Goal: Task Accomplishment & Management: Manage account settings

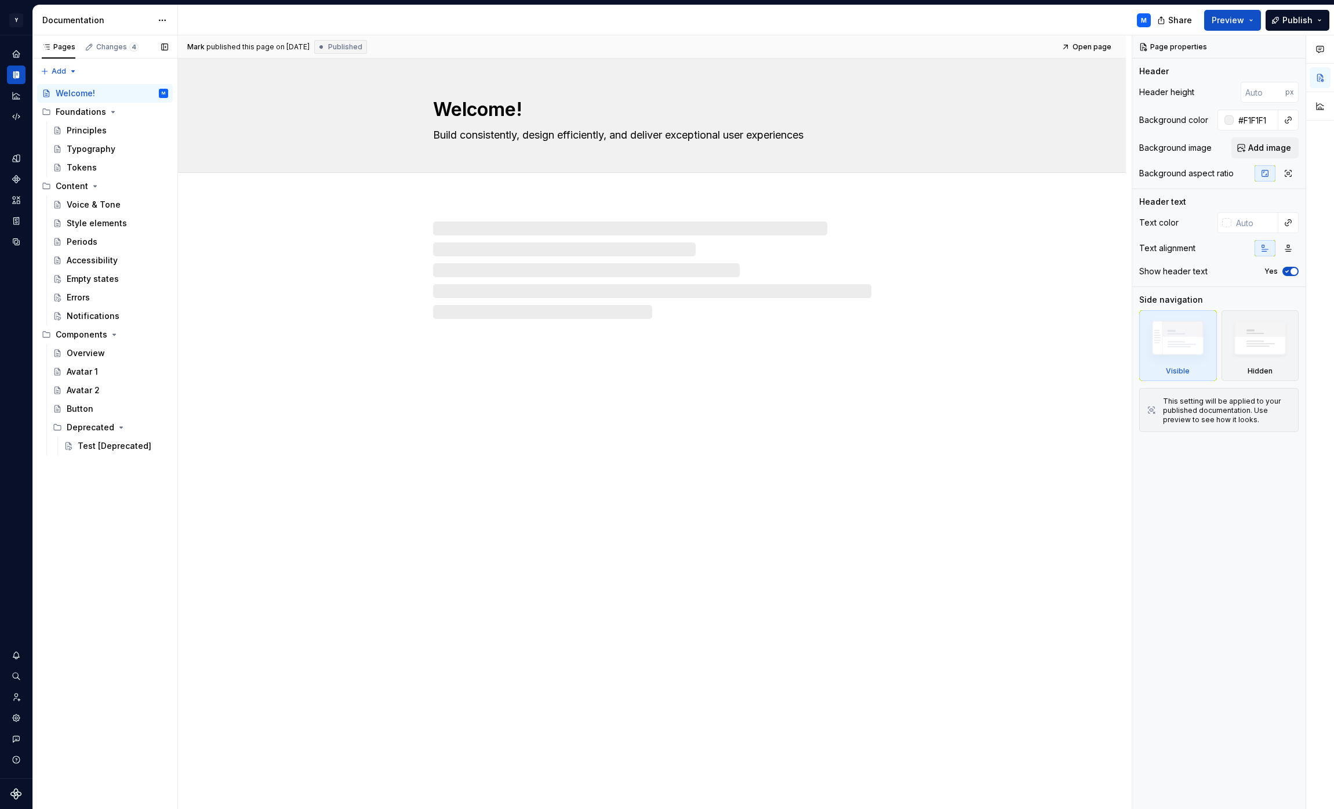
click at [141, 569] on div "Pages Changes 4 Add Accessibility guide for tree Page tree. Navigate the tree w…" at bounding box center [104, 422] width 145 height 774
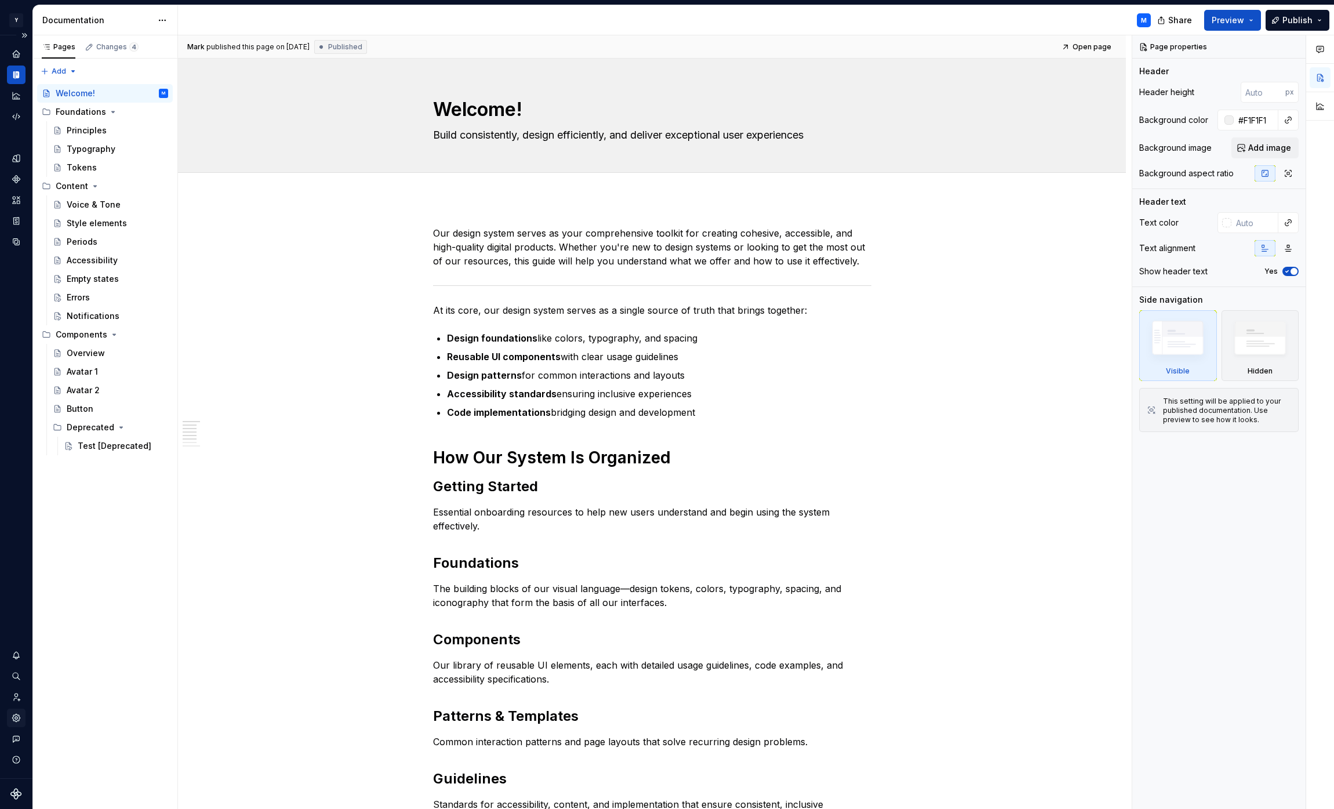
click at [16, 715] on icon "Settings" at bounding box center [16, 718] width 8 height 8
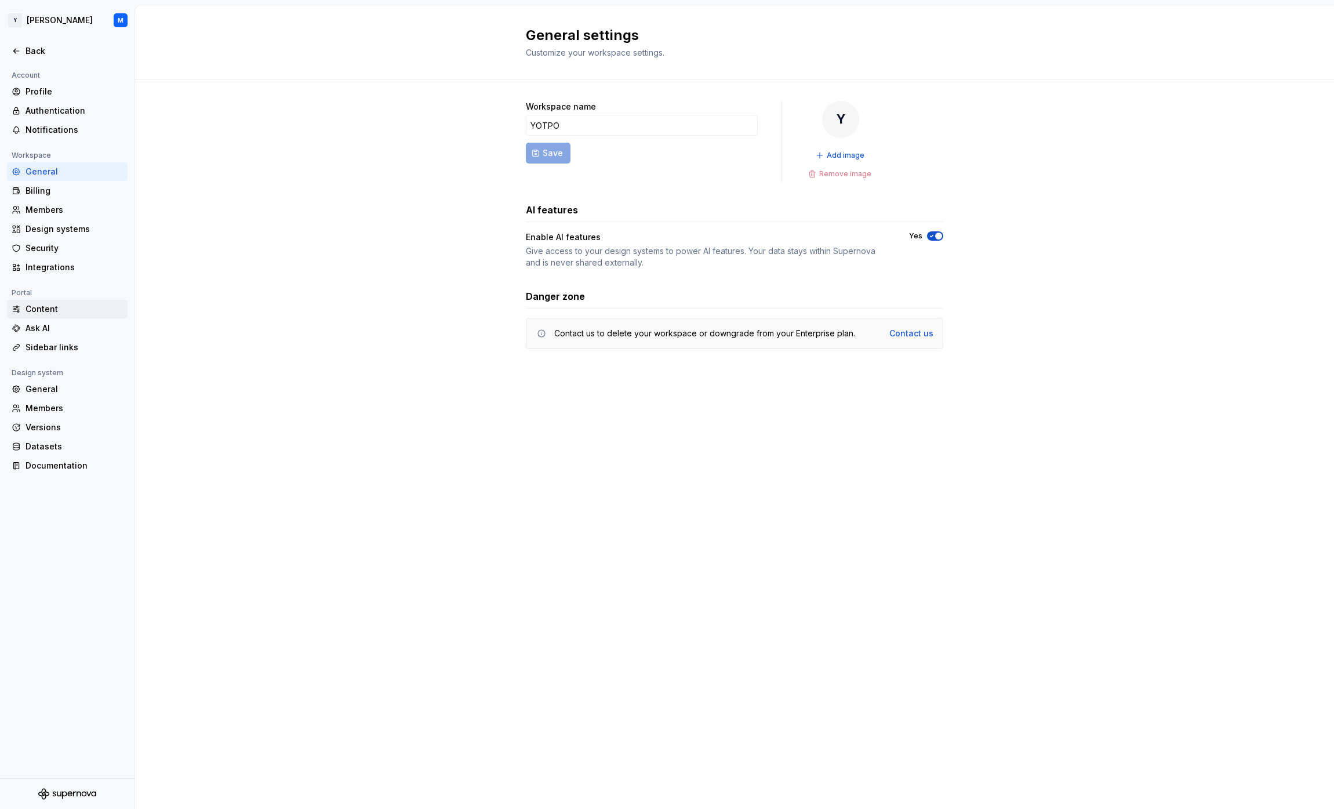
click at [53, 301] on div "Content" at bounding box center [67, 309] width 121 height 19
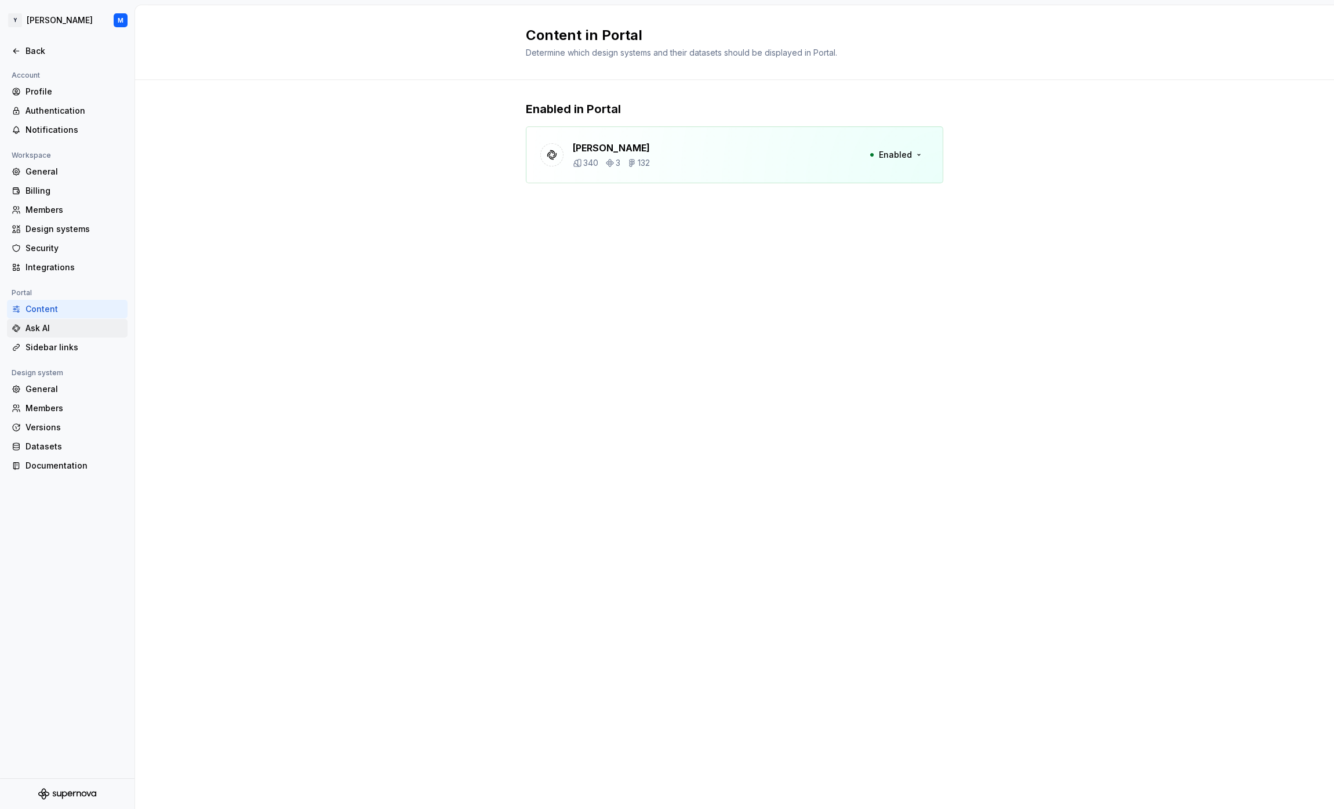
click at [67, 328] on div "Ask AI" at bounding box center [74, 328] width 97 height 12
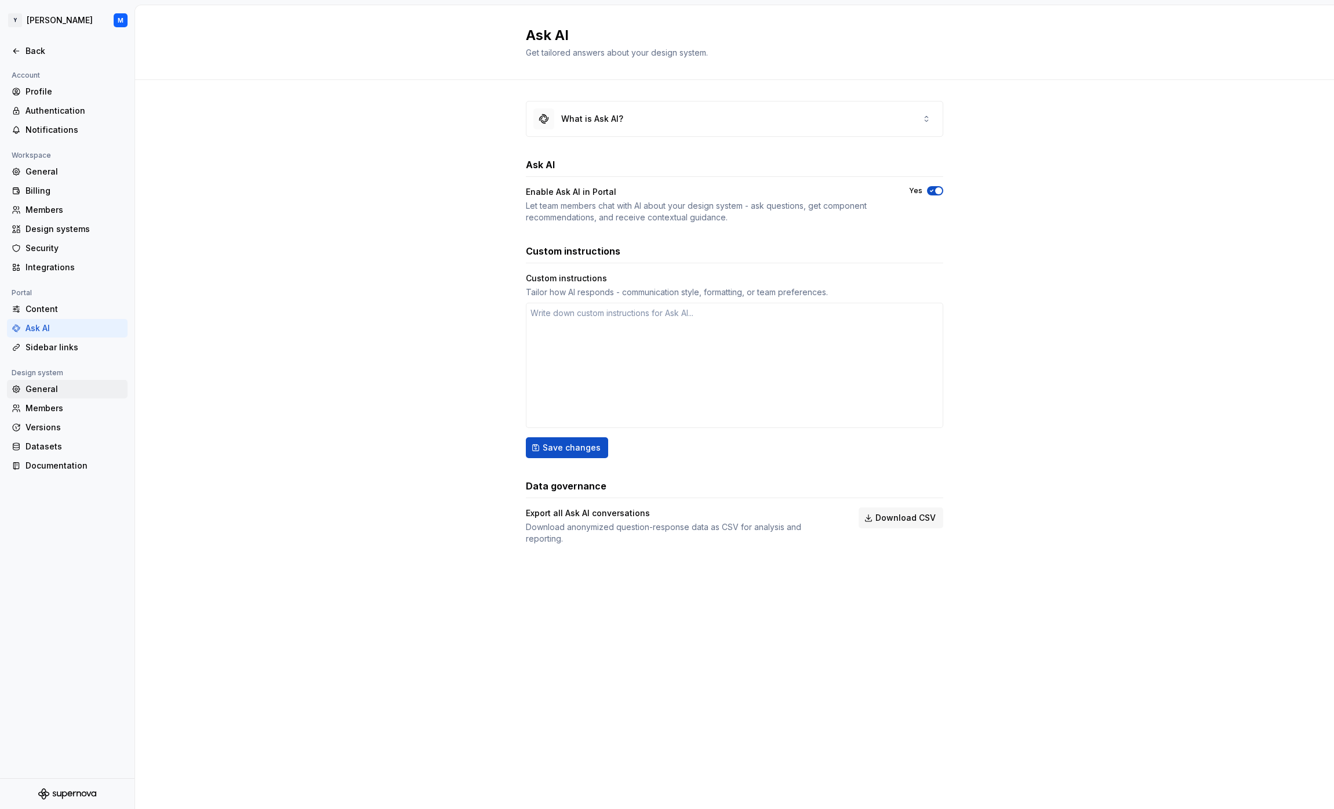
click at [60, 383] on div "General" at bounding box center [74, 389] width 97 height 12
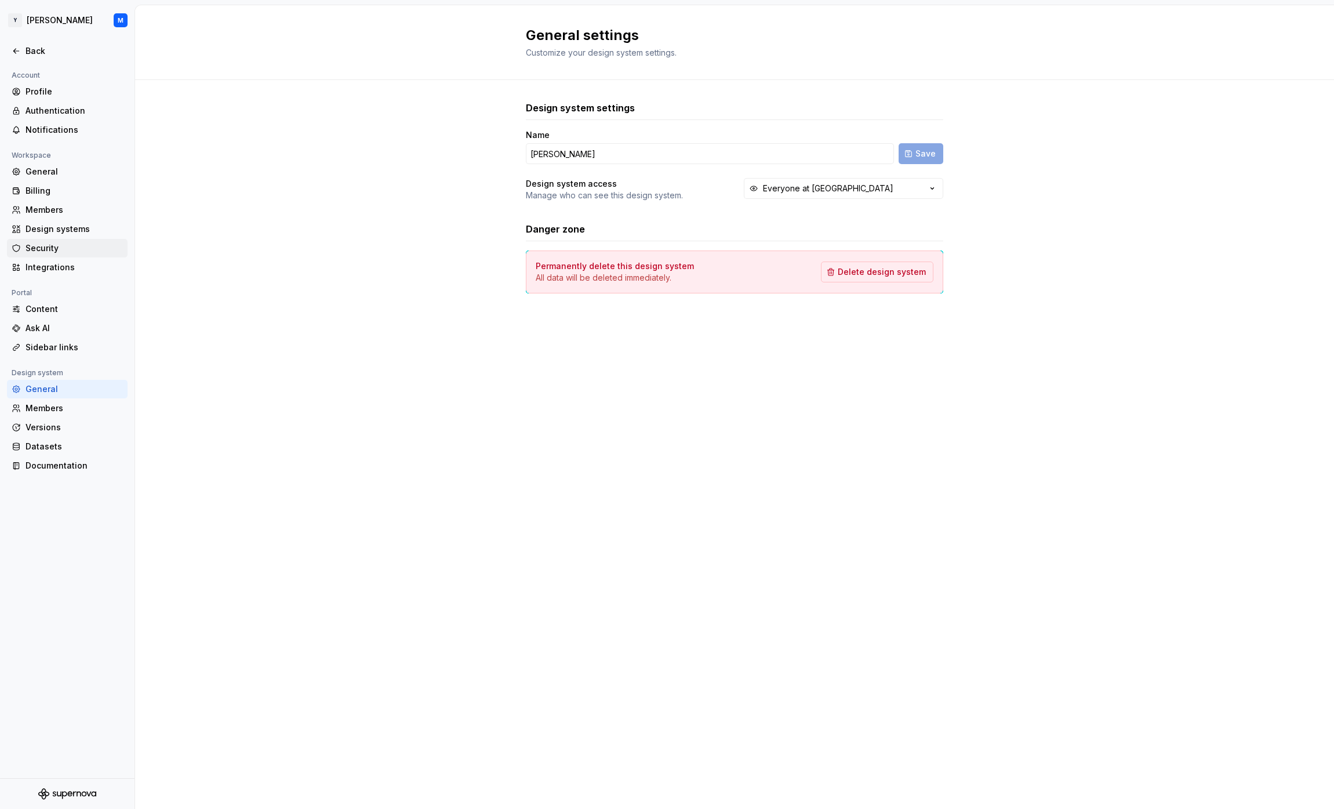
click at [52, 248] on div "Security" at bounding box center [74, 248] width 97 height 12
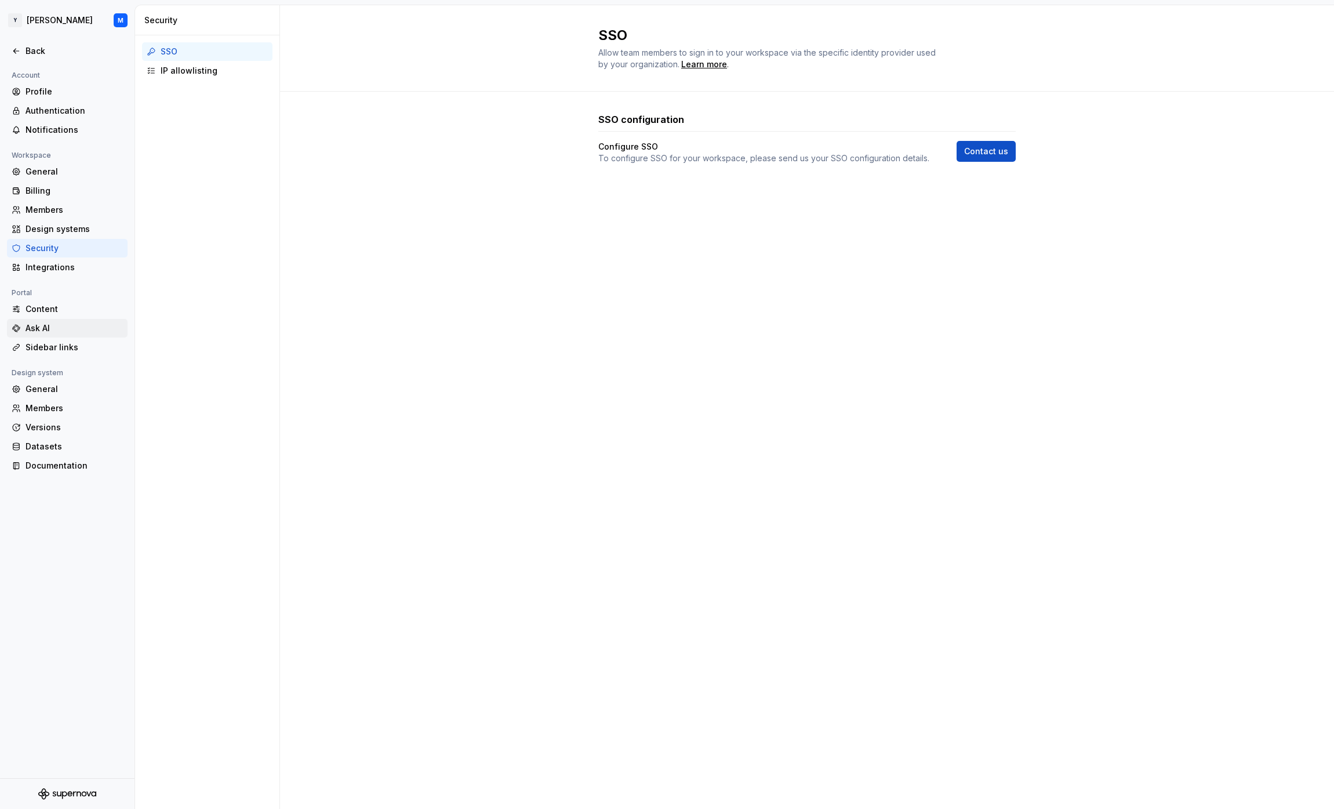
click at [44, 321] on div "Ask AI" at bounding box center [67, 328] width 121 height 19
type textarea "*"
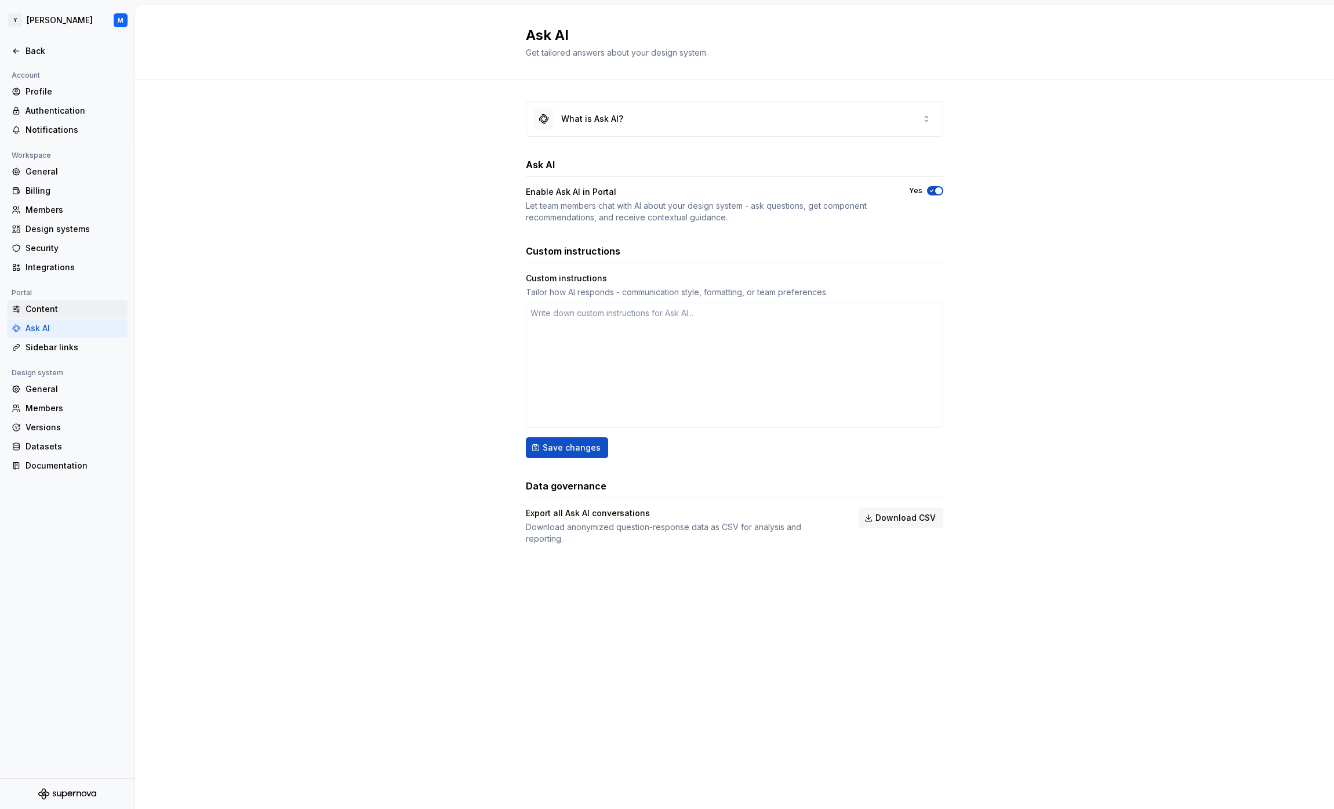
click at [67, 304] on div "Content" at bounding box center [74, 309] width 97 height 12
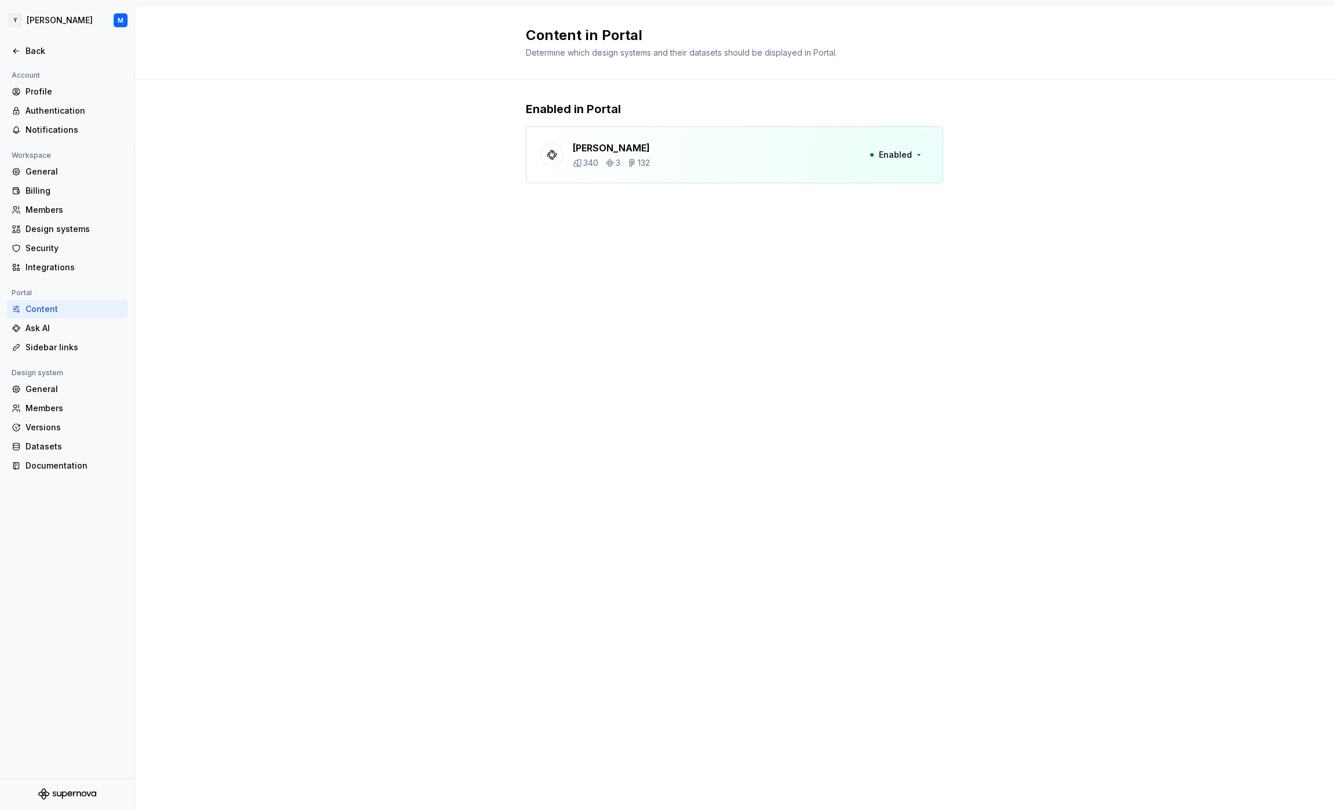
click at [549, 152] on icon at bounding box center [552, 155] width 9 height 9
click at [39, 19] on html "Y [PERSON_NAME] M Back Account Profile Authentication Notifications Workspace G…" at bounding box center [667, 404] width 1334 height 809
click at [42, 18] on html "Y [PERSON_NAME] M Back Account Profile Authentication Notifications Workspace G…" at bounding box center [667, 404] width 1334 height 809
click at [34, 49] on div "Back" at bounding box center [74, 51] width 97 height 12
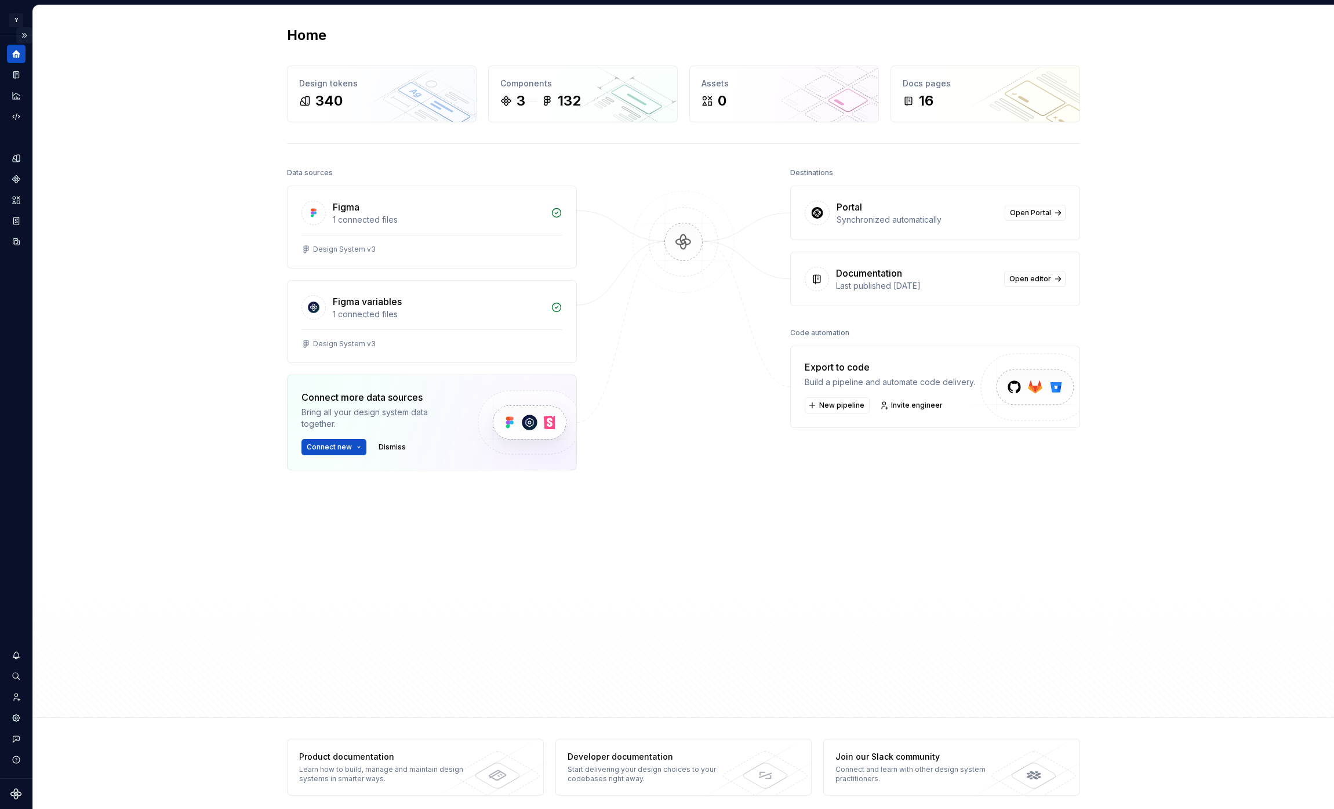
click at [28, 31] on button "Expand sidebar" at bounding box center [24, 35] width 16 height 16
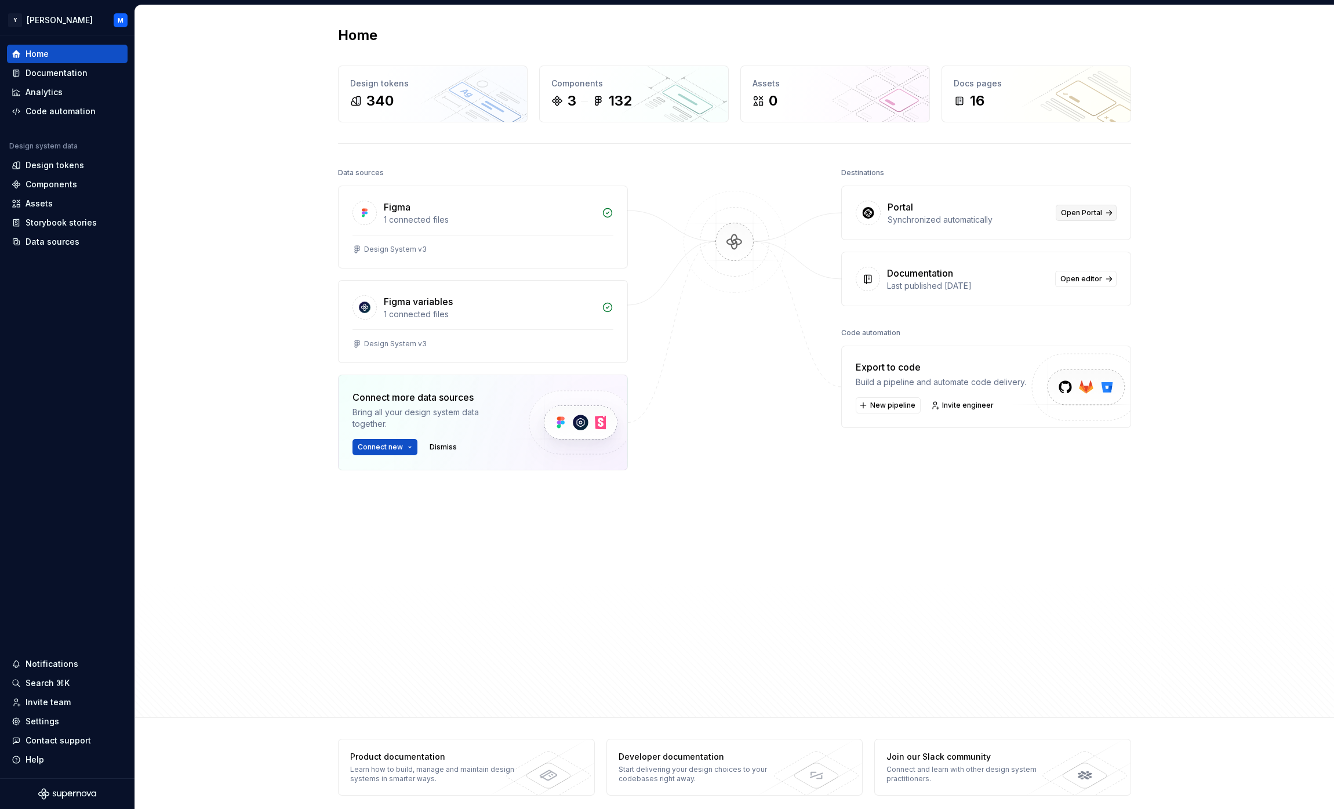
click at [1088, 213] on span "Open Portal" at bounding box center [1081, 212] width 41 height 9
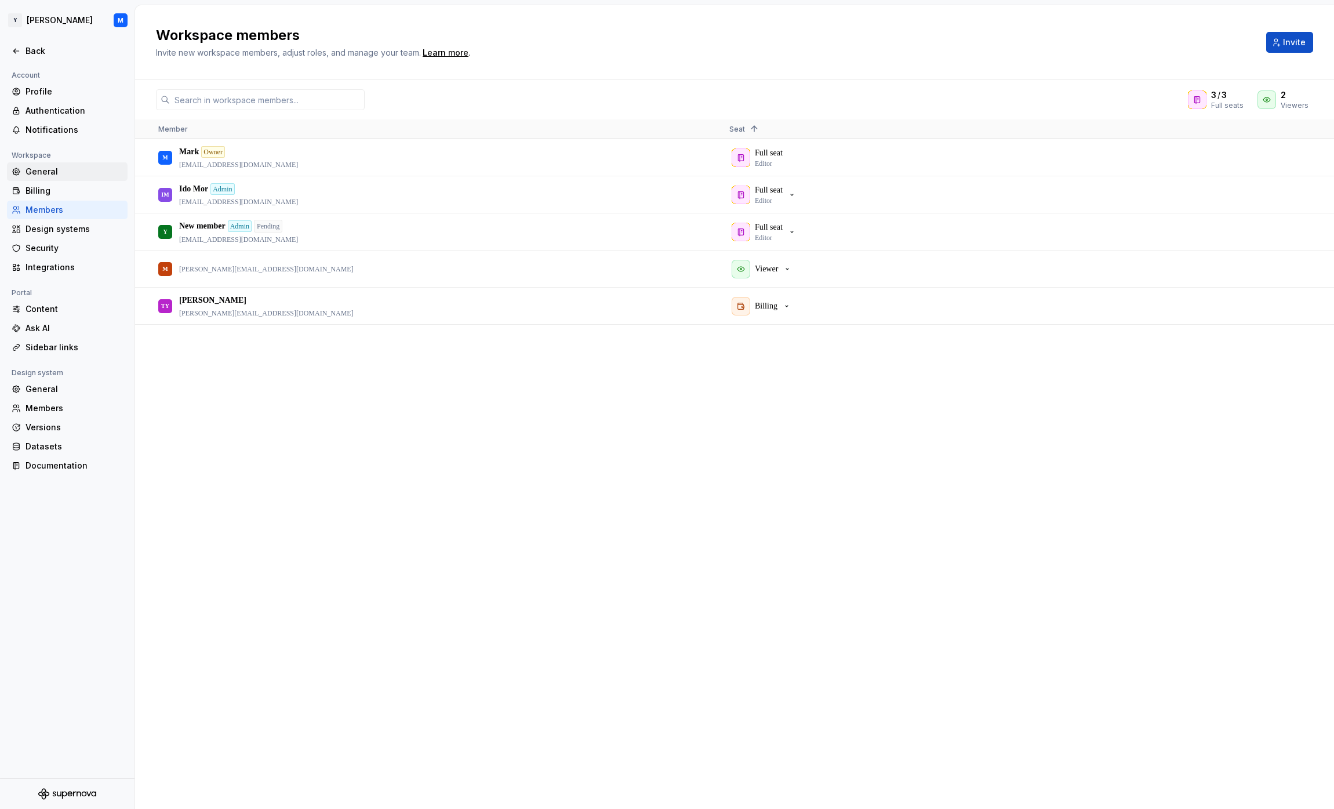
click at [45, 169] on div "General" at bounding box center [74, 172] width 97 height 12
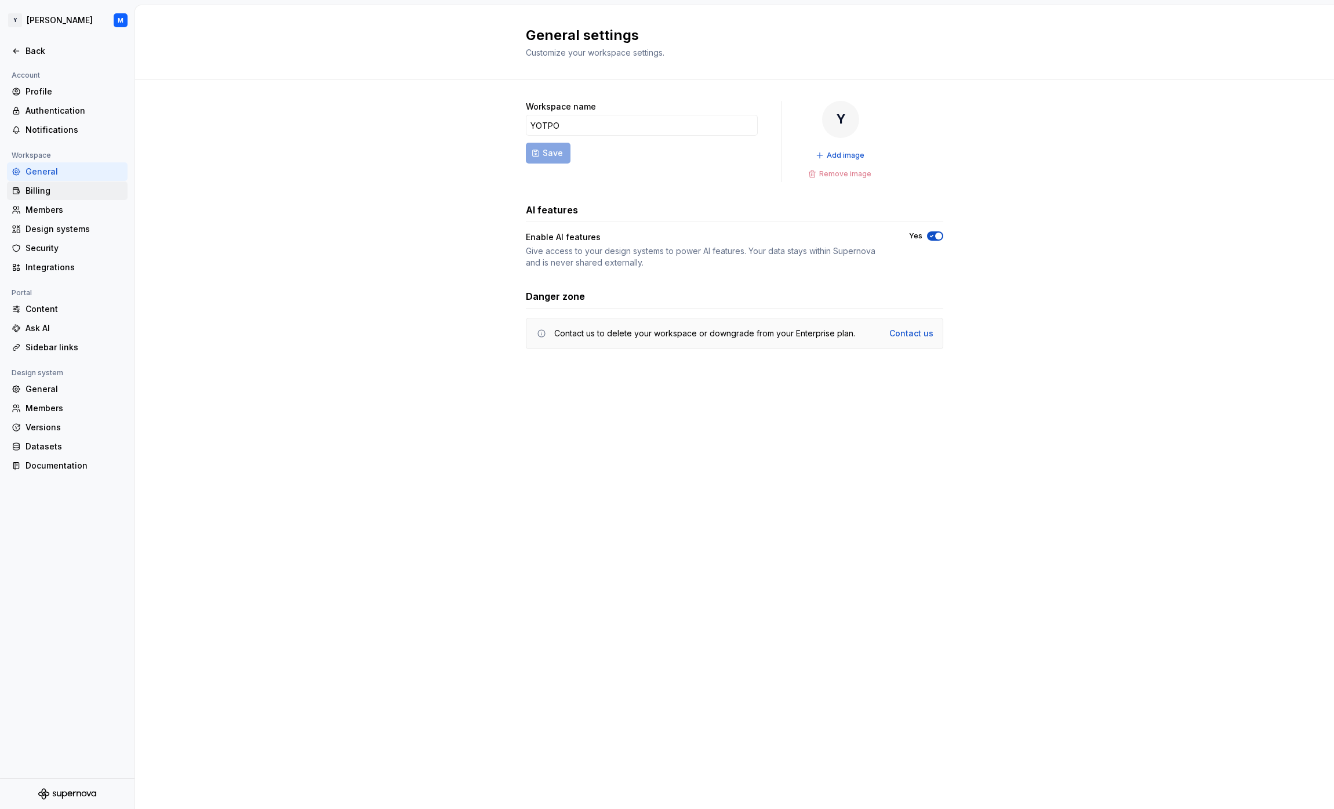
click at [60, 196] on div "Billing" at bounding box center [74, 191] width 97 height 12
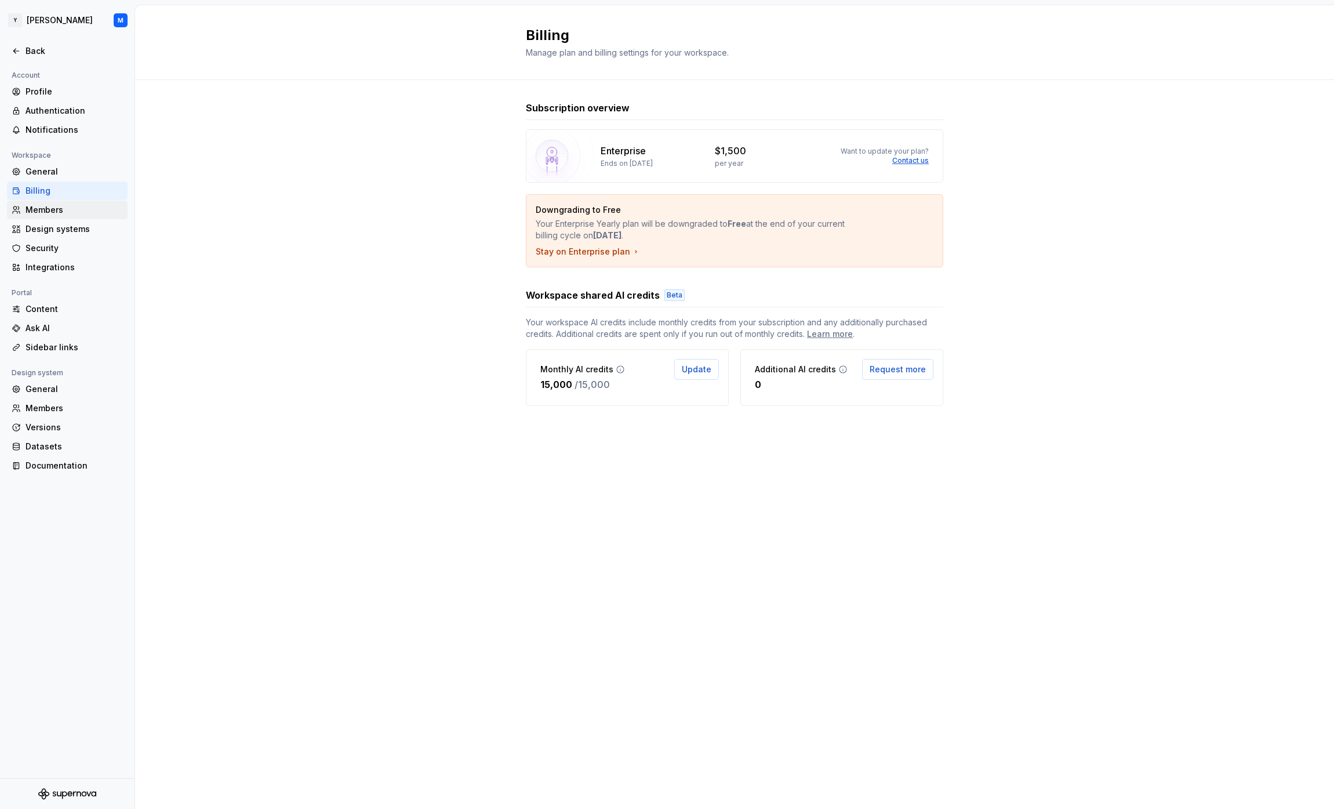
click at [63, 213] on div "Members" at bounding box center [74, 210] width 97 height 12
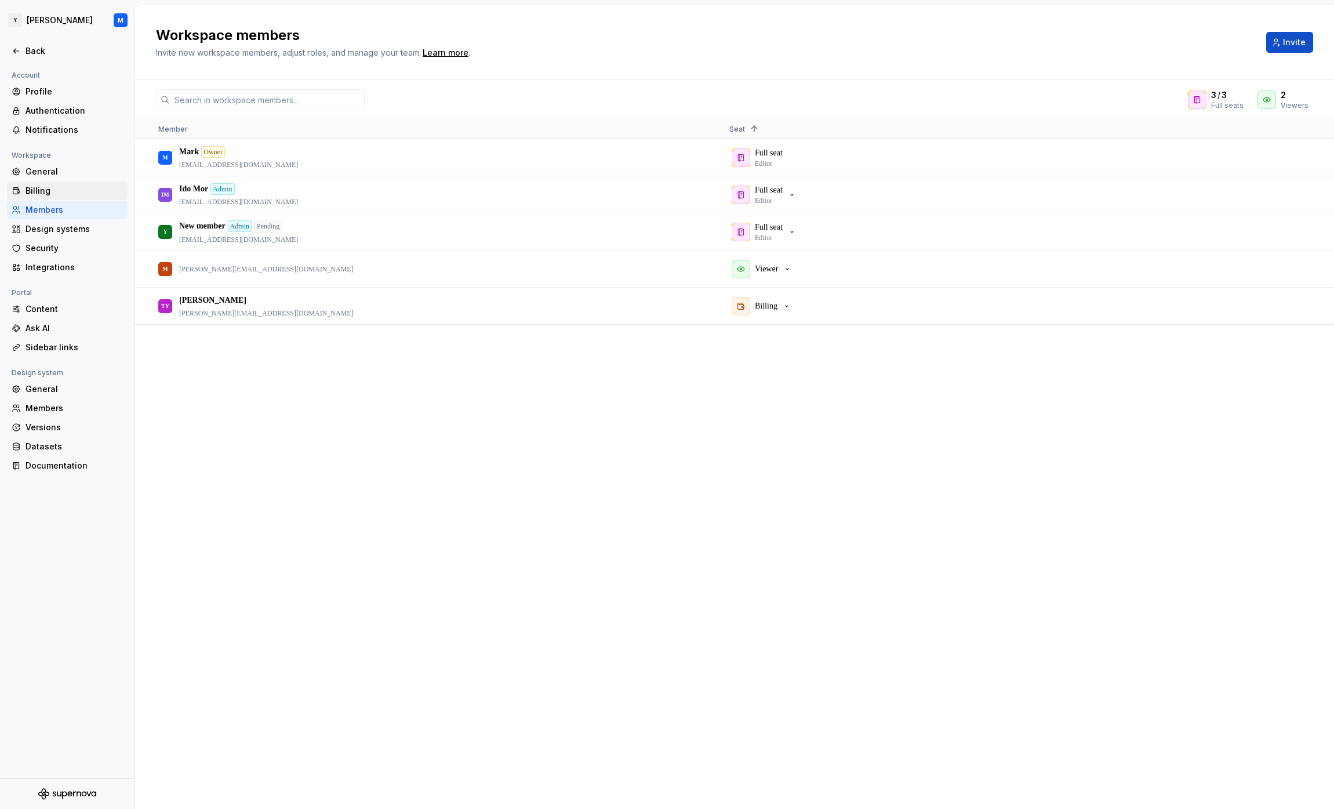
click at [64, 187] on div "Billing" at bounding box center [74, 191] width 97 height 12
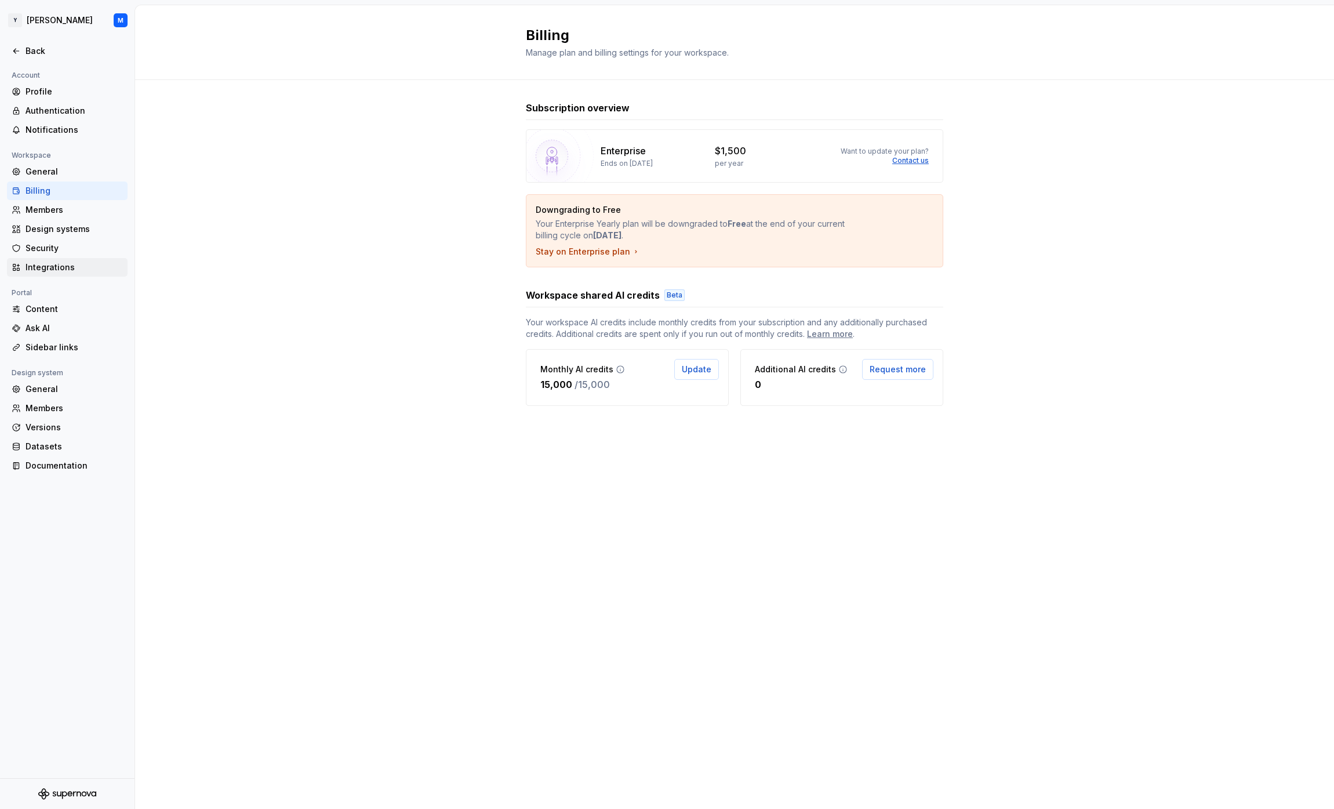
click at [67, 261] on div "Integrations" at bounding box center [74, 267] width 97 height 12
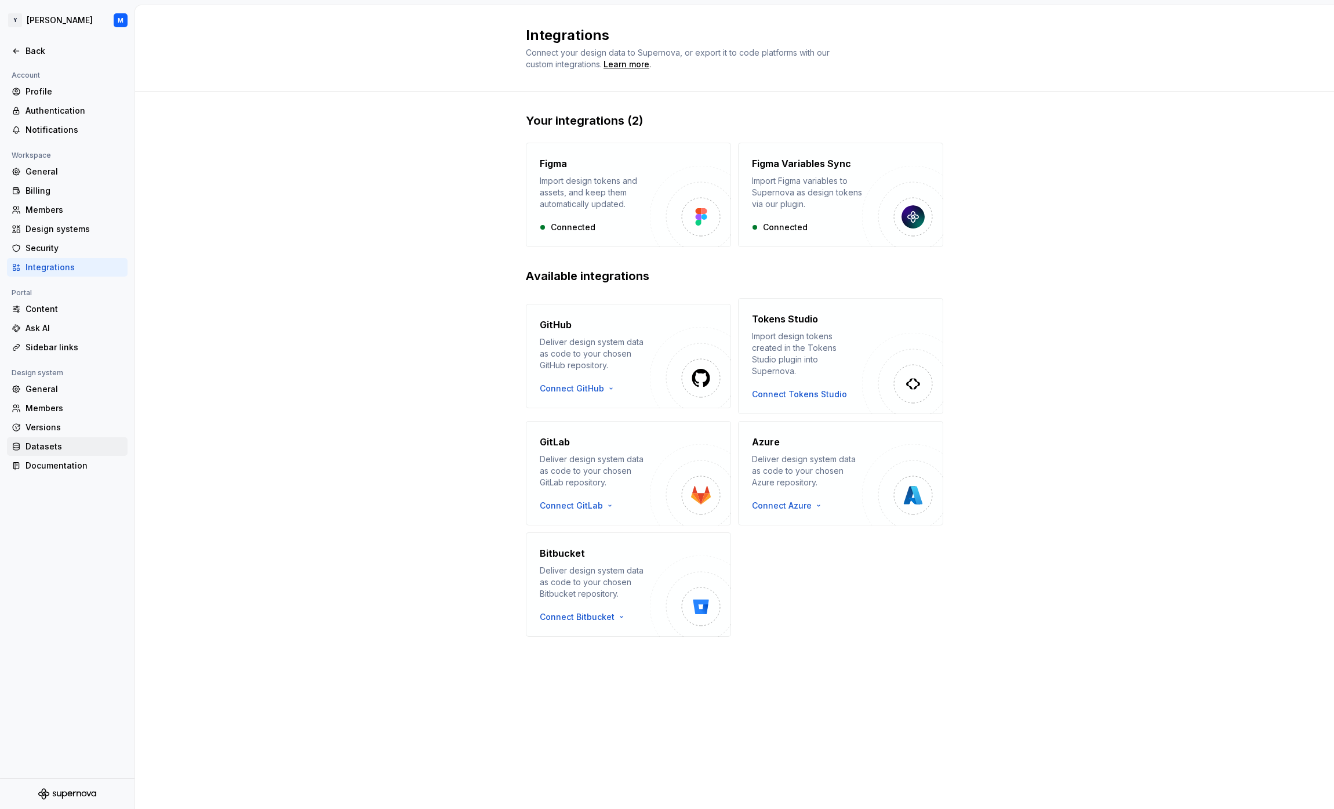
click at [65, 450] on div "Datasets" at bounding box center [74, 447] width 97 height 12
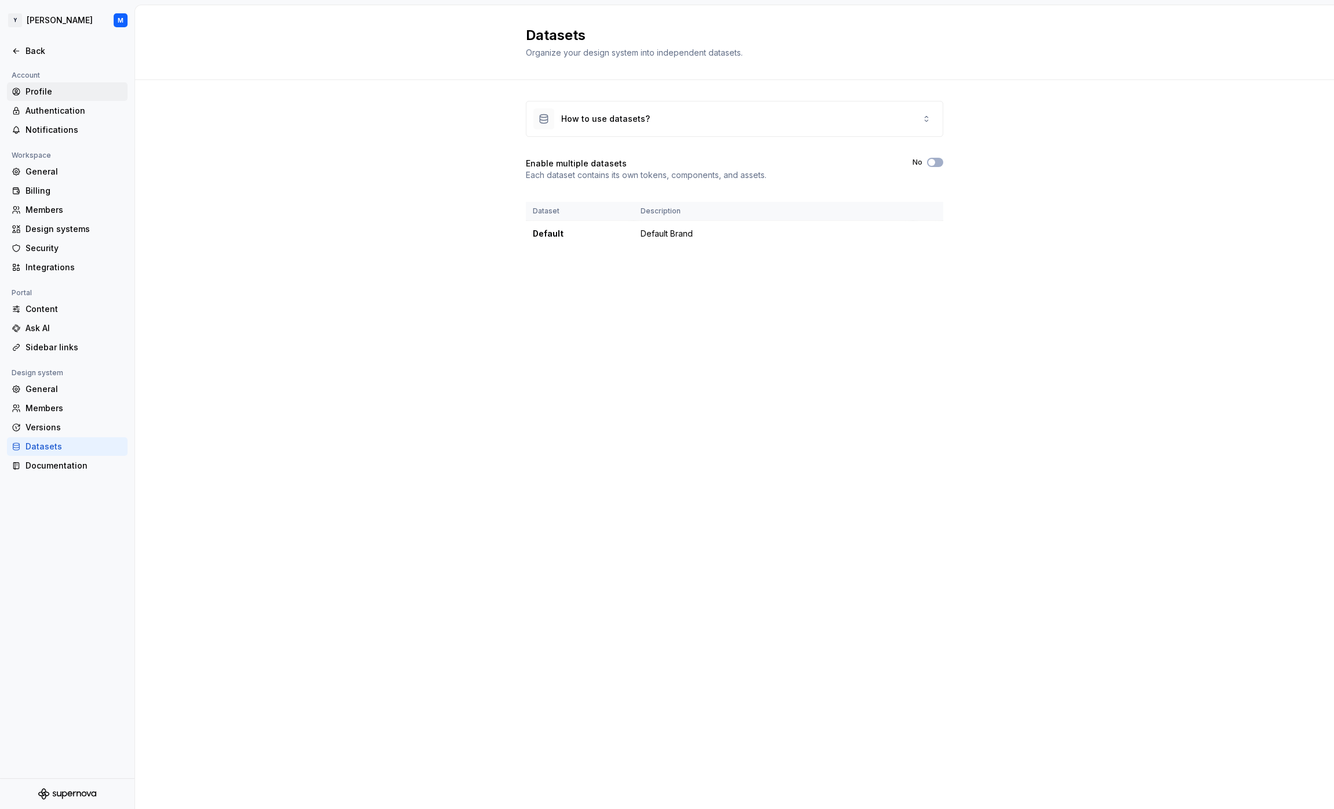
click at [40, 82] on div "Profile" at bounding box center [67, 91] width 121 height 19
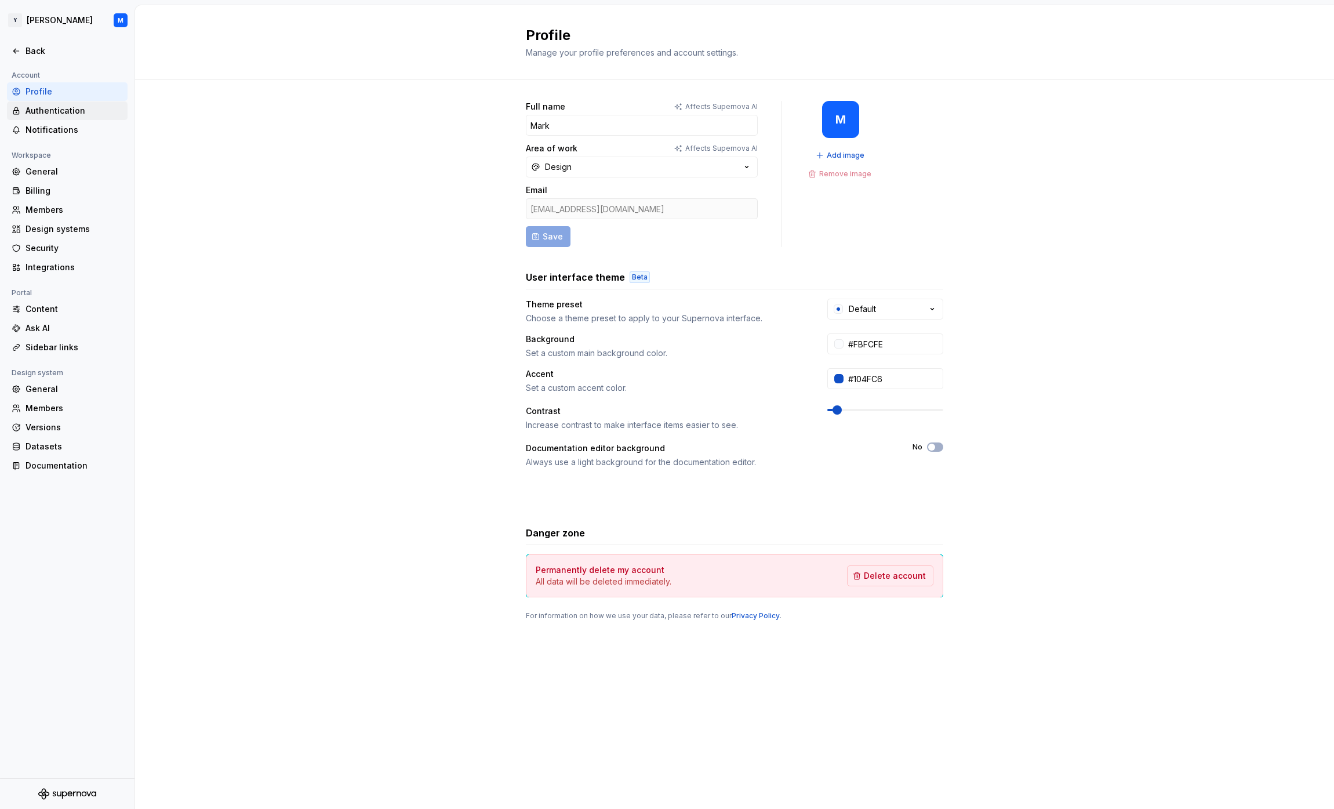
click at [57, 107] on div "Authentication" at bounding box center [74, 111] width 97 height 12
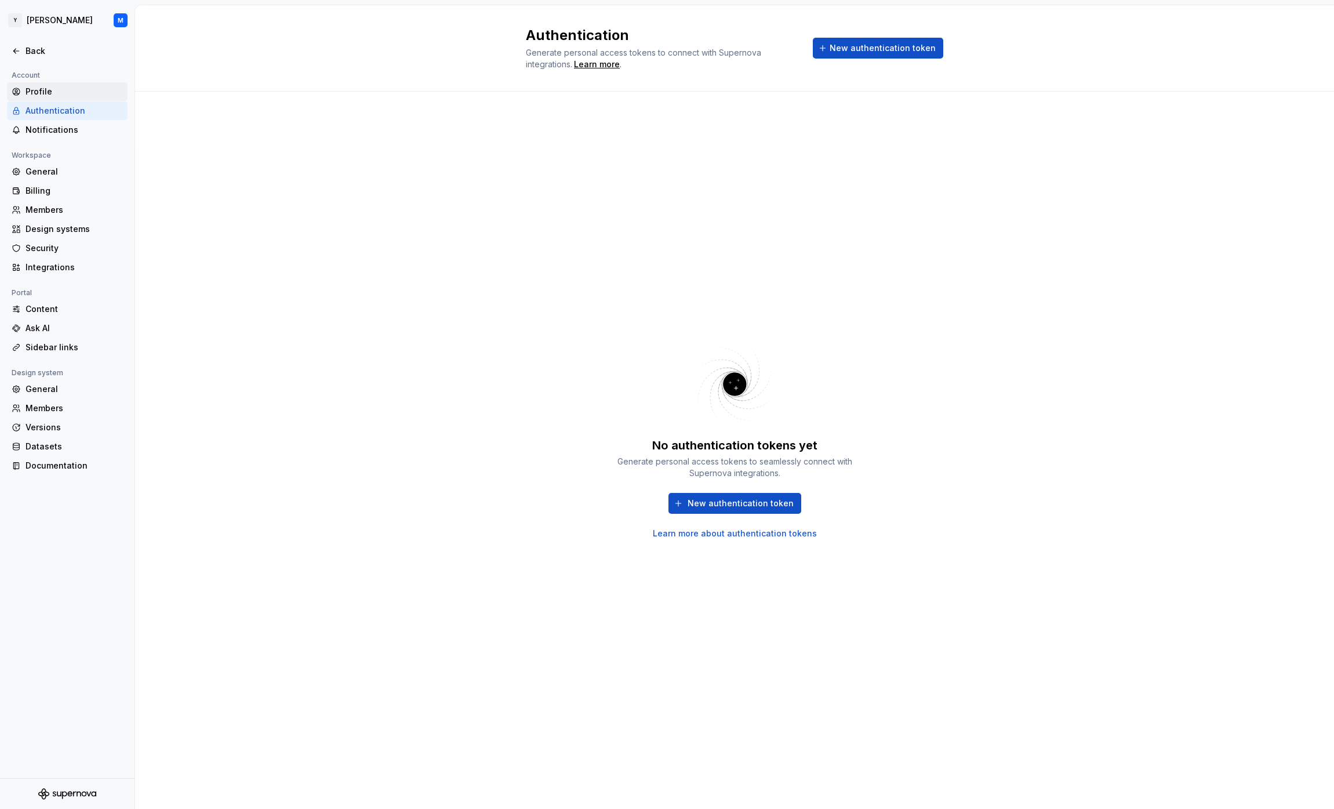
click at [66, 89] on div "Profile" at bounding box center [74, 92] width 97 height 12
